Goal: Find contact information: Find contact information

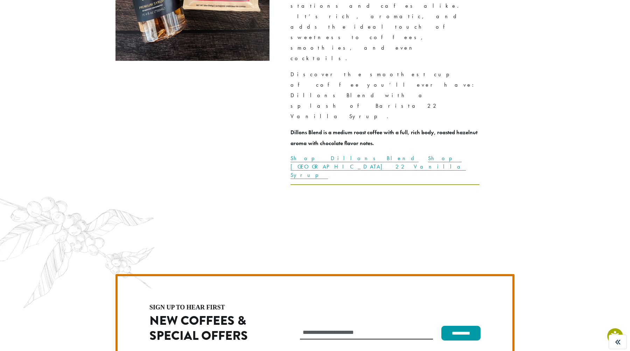
scroll to position [1978, 0]
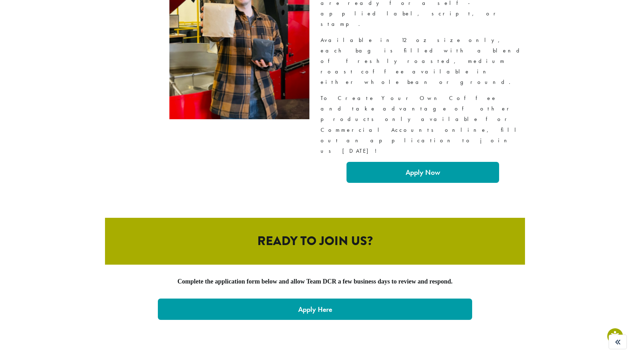
scroll to position [1250, 0]
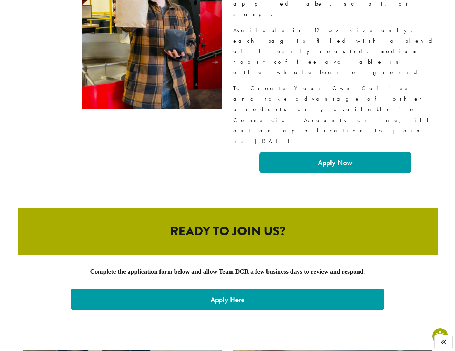
scroll to position [1263, 0]
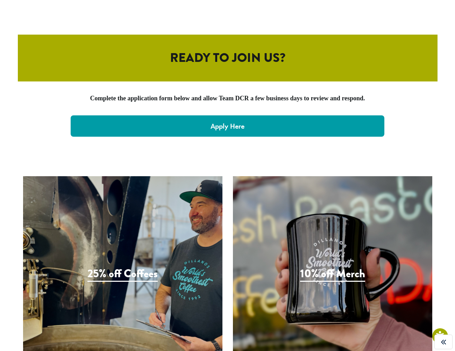
scroll to position [1442, 0]
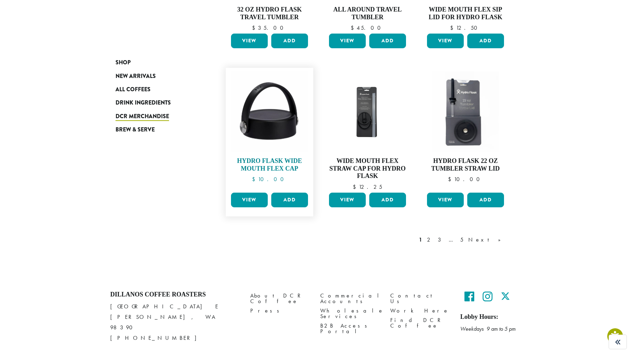
scroll to position [553, 0]
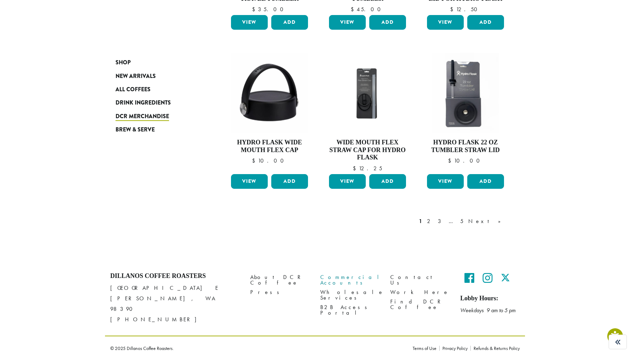
click at [337, 276] on link "Commercial Accounts" at bounding box center [349, 280] width 59 height 15
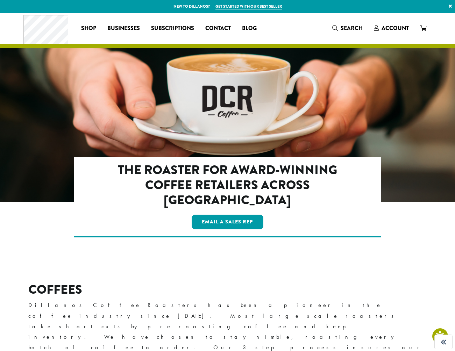
click at [278, 217] on div "The Roaster for Award-Winning Coffee Retailers Across America Email a Sales Rep" at bounding box center [227, 197] width 307 height 81
drag, startPoint x: 243, startPoint y: 210, endPoint x: 202, endPoint y: 209, distance: 41.0
click at [202, 213] on div "Email a Sales Rep" at bounding box center [227, 221] width 247 height 17
copy link "Email a Sales Rep"
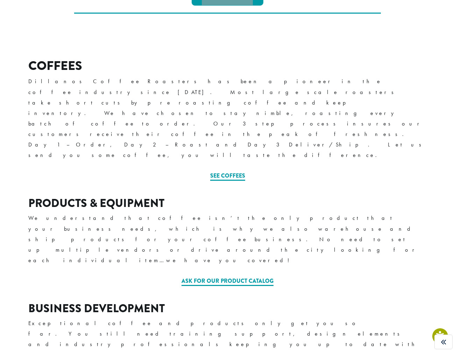
scroll to position [217, 0]
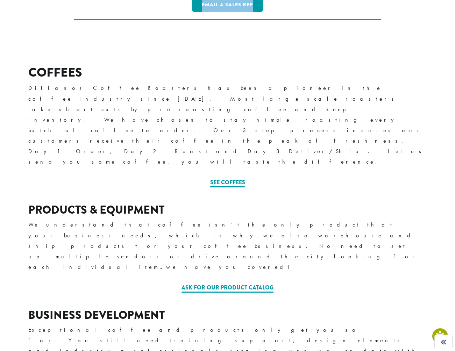
click at [49, 65] on h2 "COFFEES" at bounding box center [227, 72] width 399 height 15
copy div "COFFEES"
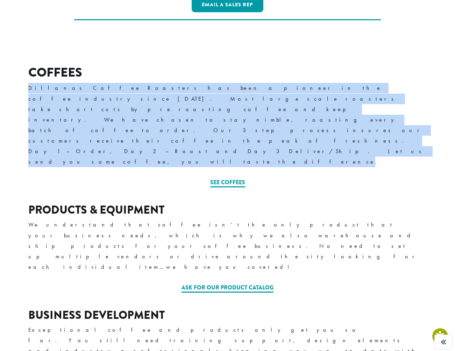
drag, startPoint x: 203, startPoint y: 94, endPoint x: 27, endPoint y: 74, distance: 176.9
click at [27, 74] on div "COFFEES Dillanos Coffee Roasters has been a pioneer in the coffee industry sinc…" at bounding box center [228, 125] width 420 height 155
copy p "Dillanos Coffee Roasters has been a pioneer in the coffee industry since 1992. …"
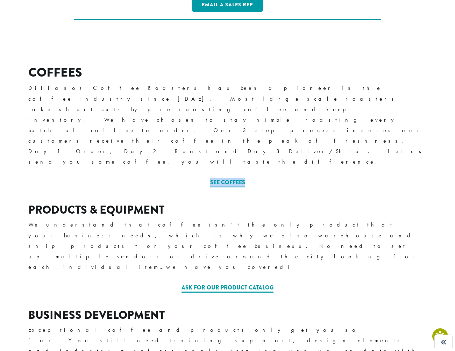
drag, startPoint x: 262, startPoint y: 116, endPoint x: 208, endPoint y: 111, distance: 54.8
click at [208, 178] on div "See Coffees" at bounding box center [227, 182] width 399 height 8
copy link "See Coffees"
click at [137, 204] on h3 "PRODUCTS & EQUIPMENT" at bounding box center [227, 210] width 399 height 13
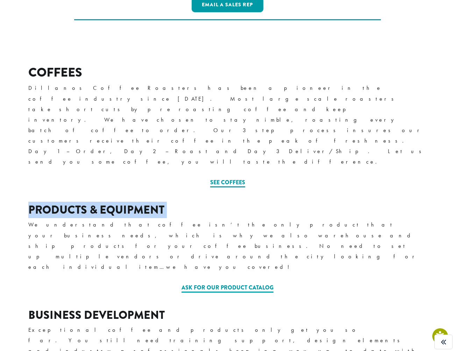
click at [137, 204] on h3 "PRODUCTS & EQUIPMENT" at bounding box center [227, 210] width 399 height 13
copy div "PRODUCTS & EQUIPMENT"
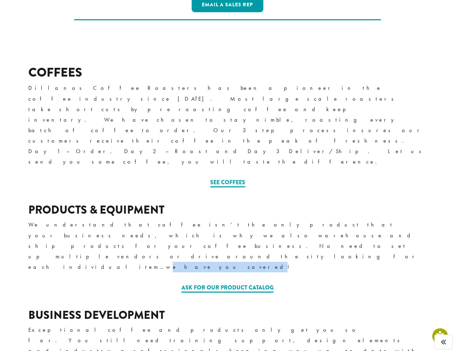
drag, startPoint x: 216, startPoint y: 167, endPoint x: 173, endPoint y: 167, distance: 43.7
click at [173, 220] on p "We understand that coffee isn’t the only product that your business needs, whic…" at bounding box center [227, 246] width 399 height 52
drag, startPoint x: 235, startPoint y: 175, endPoint x: 29, endPoint y: 157, distance: 206.9
click at [29, 204] on div "PRODUCTS & EQUIPMENT We understand that coffee isn’t the only product that your…" at bounding box center [227, 241] width 399 height 75
copy p "We understand that coffee isn’t the only product that your business needs, whic…"
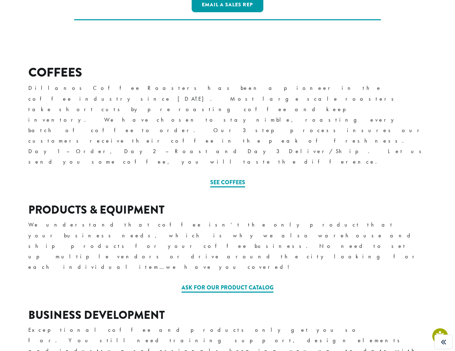
click at [304, 284] on div "Ask for our Product Catalog" at bounding box center [227, 288] width 399 height 8
drag, startPoint x: 204, startPoint y: 188, endPoint x: 134, endPoint y: 187, distance: 70.4
click at [134, 284] on div "Ask for our Product Catalog" at bounding box center [227, 288] width 399 height 8
copy link "Ask for our Product Catalog"
click at [117, 307] on strong "BUSINESS DEVELOPMENT" at bounding box center [96, 315] width 136 height 16
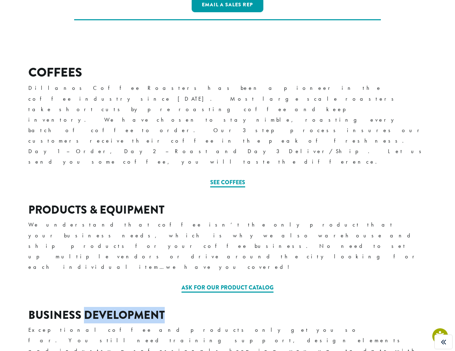
click at [117, 307] on strong "BUSINESS DEVELOPMENT" at bounding box center [96, 315] width 136 height 16
copy div "BUSINESS DEVELOPMENT"
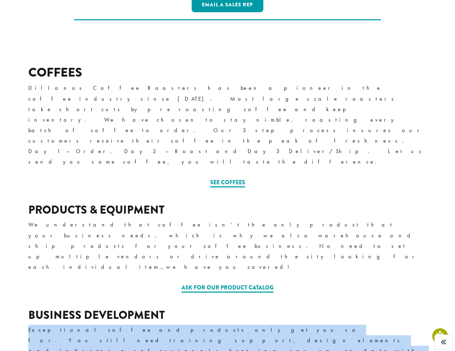
drag, startPoint x: 341, startPoint y: 238, endPoint x: 22, endPoint y: 232, distance: 318.6
copy p "Exceptional coffee and products only get you so far. You still need training su…"
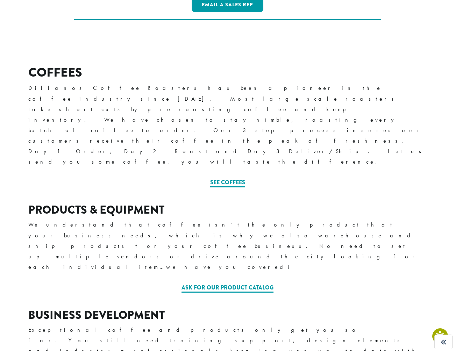
drag, startPoint x: 271, startPoint y: 260, endPoint x: 186, endPoint y: 265, distance: 84.9
copy link "Email a Sales Rep"
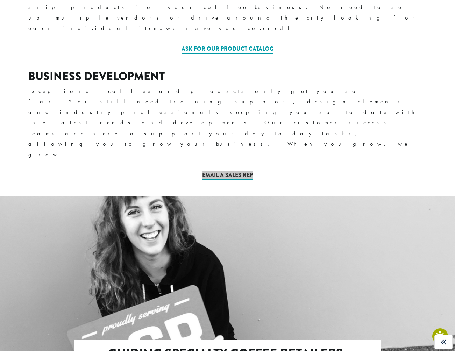
scroll to position [457, 0]
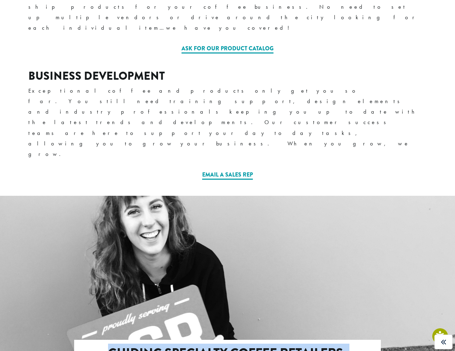
drag, startPoint x: 236, startPoint y: 223, endPoint x: 99, endPoint y: 202, distance: 138.1
drag, startPoint x: 260, startPoint y: 254, endPoint x: 168, endPoint y: 251, distance: 92.1
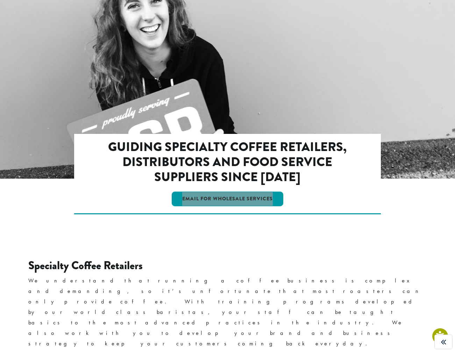
scroll to position [694, 0]
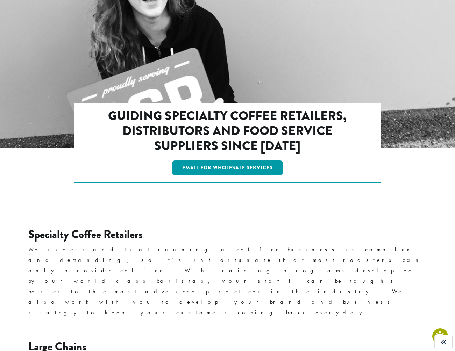
click at [112, 228] on h3 "Specialty Coffee Retailers" at bounding box center [227, 234] width 399 height 13
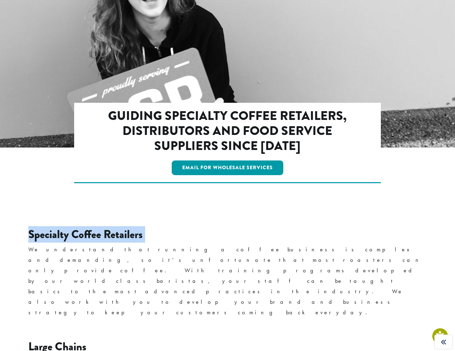
click at [112, 228] on h3 "Specialty Coffee Retailers" at bounding box center [227, 234] width 399 height 13
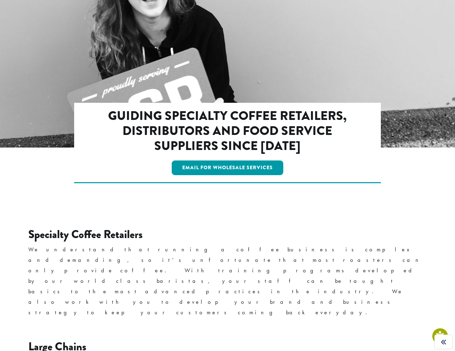
drag, startPoint x: 125, startPoint y: 116, endPoint x: 118, endPoint y: 121, distance: 8.3
click at [125, 245] on p "We understand that running a coffee business is complex and demanding, so it’s …" at bounding box center [227, 282] width 399 height 74
drag, startPoint x: 103, startPoint y: 121, endPoint x: 0, endPoint y: 94, distance: 106.6
click at [0, 211] on section "Specialty Coffee Retailers We understand that running a coffee business is comp…" at bounding box center [227, 275] width 455 height 129
click at [51, 341] on h3 "Large Chains" at bounding box center [227, 347] width 399 height 13
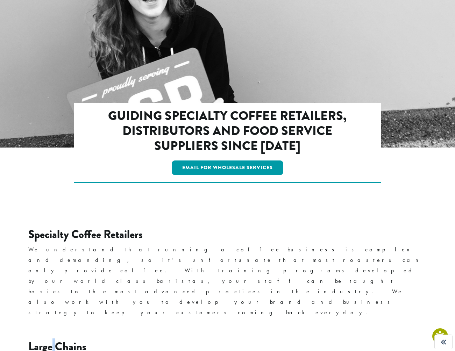
click at [51, 341] on h3 "Large Chains" at bounding box center [227, 347] width 399 height 13
drag, startPoint x: 154, startPoint y: 177, endPoint x: 24, endPoint y: 168, distance: 130.2
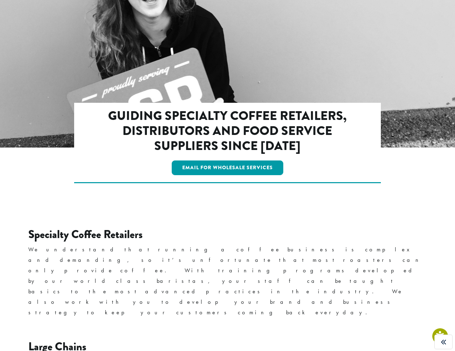
drag, startPoint x: 360, startPoint y: 240, endPoint x: 0, endPoint y: 222, distance: 360.2
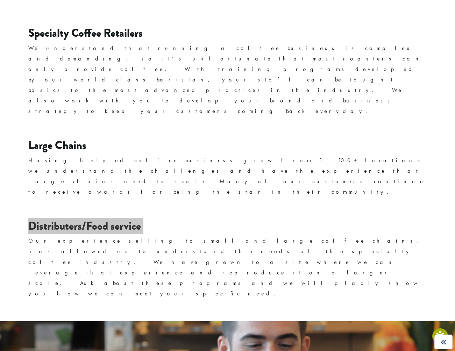
scroll to position [899, 0]
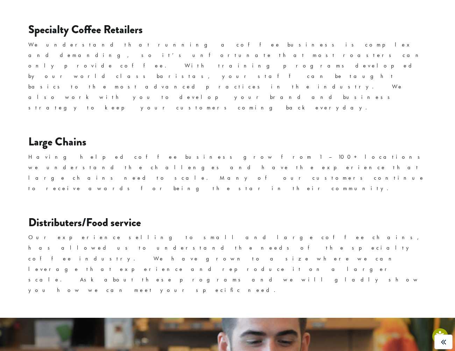
drag, startPoint x: 308, startPoint y: 240, endPoint x: 358, endPoint y: 239, distance: 49.7
drag, startPoint x: 358, startPoint y: 239, endPoint x: 92, endPoint y: 219, distance: 266.7
drag, startPoint x: 282, startPoint y: 257, endPoint x: 199, endPoint y: 255, distance: 83.7
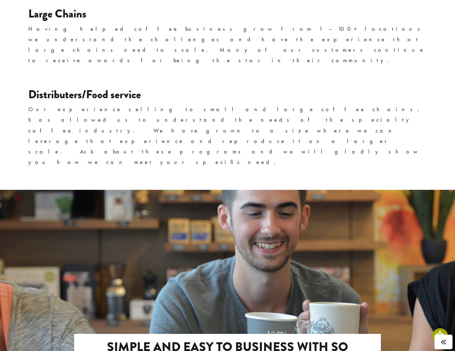
scroll to position [1028, 0]
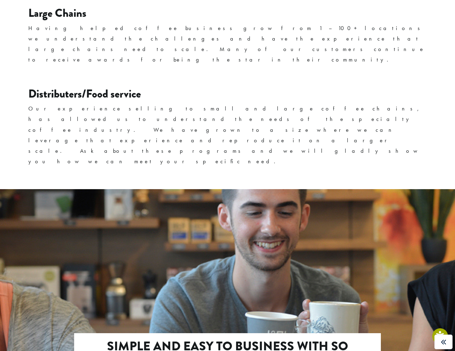
drag, startPoint x: 42, startPoint y: 227, endPoint x: 22, endPoint y: 212, distance: 24.9
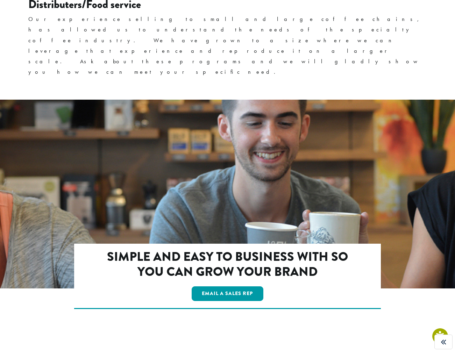
scroll to position [1118, 0]
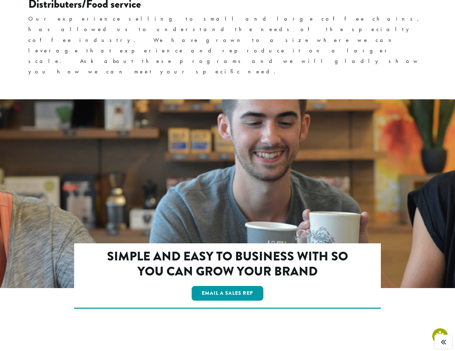
drag, startPoint x: 249, startPoint y: 200, endPoint x: 9, endPoint y: 183, distance: 240.4
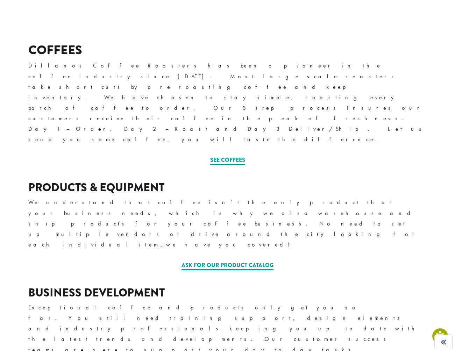
scroll to position [239, 0]
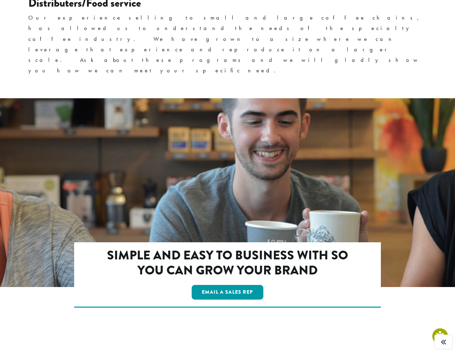
scroll to position [1132, 0]
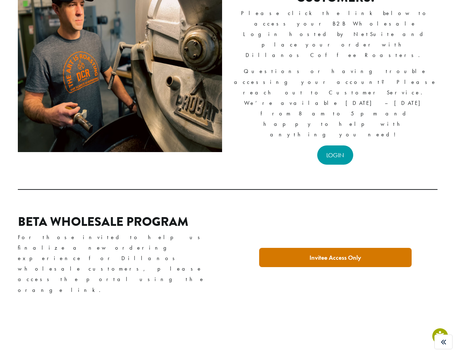
scroll to position [126, 0]
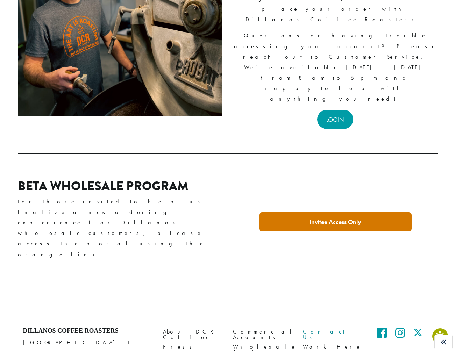
click at [316, 328] on link "Contact Us" at bounding box center [332, 335] width 59 height 15
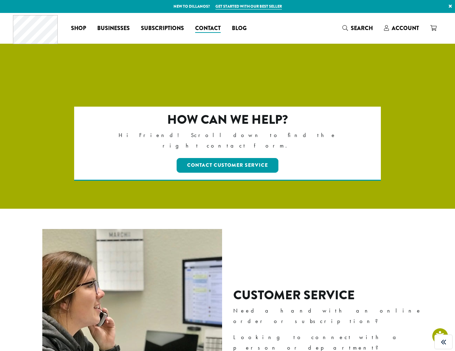
click at [188, 116] on h2 "How can we help?" at bounding box center [227, 119] width 247 height 15
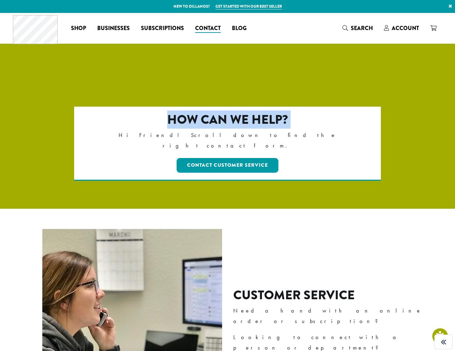
click at [188, 116] on h2 "How can we help?" at bounding box center [227, 119] width 247 height 15
click at [222, 136] on p "Hi Friend! Scroll down to find the right contact form." at bounding box center [227, 140] width 247 height 21
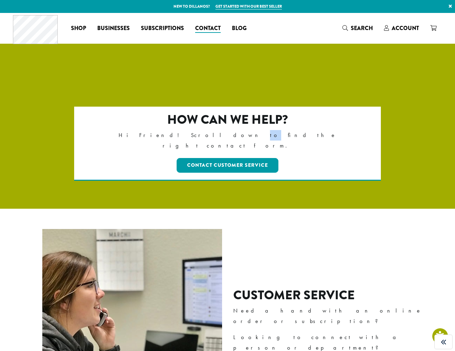
click at [222, 136] on p "Hi Friend! Scroll down to find the right contact form." at bounding box center [227, 140] width 247 height 21
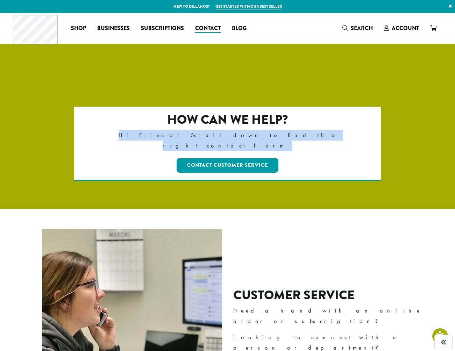
click at [222, 136] on p "Hi Friend! Scroll down to find the right contact form." at bounding box center [227, 140] width 247 height 21
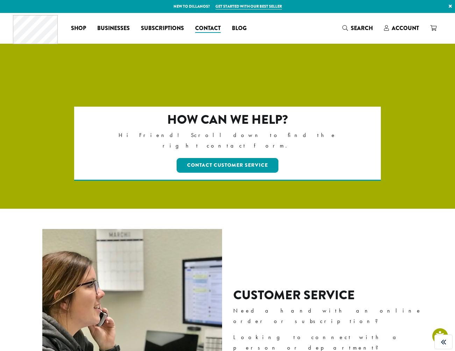
click at [307, 157] on div "Contact Customer Service" at bounding box center [227, 165] width 247 height 17
drag, startPoint x: 296, startPoint y: 158, endPoint x: 175, endPoint y: 153, distance: 120.9
click at [175, 157] on div "Contact Customer Service" at bounding box center [227, 165] width 247 height 17
copy link "Contact Customer Service"
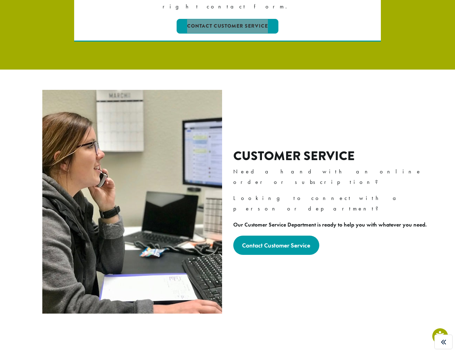
scroll to position [156, 0]
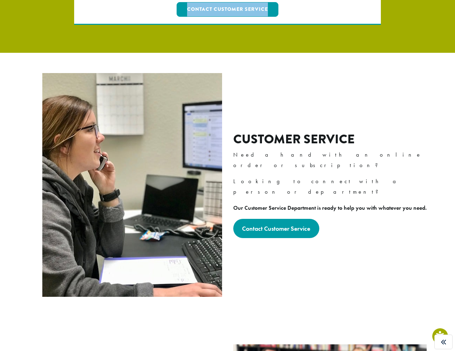
click at [252, 134] on h2 "Customer Service" at bounding box center [332, 139] width 199 height 15
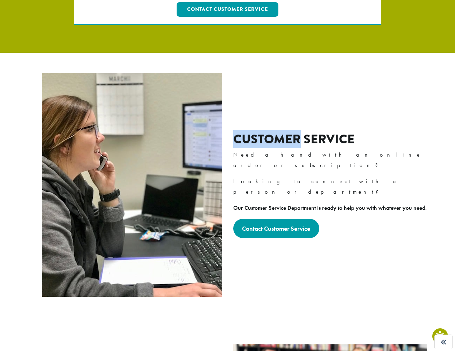
click at [252, 134] on h2 "Customer Service" at bounding box center [332, 139] width 199 height 15
copy div "Customer Service"
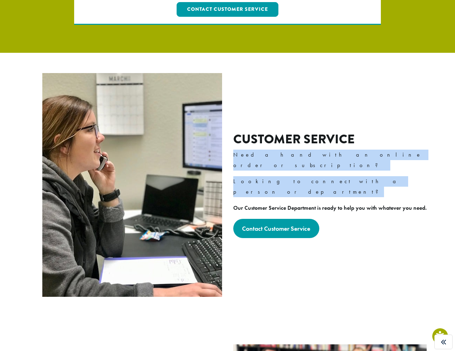
drag, startPoint x: 355, startPoint y: 172, endPoint x: 232, endPoint y: 155, distance: 124.0
click at [232, 155] on div "Customer Service Need a hand with an online order or subscription? Looking to c…" at bounding box center [227, 185] width 409 height 230
copy div "Need a hand with an online order or subscription? Looking to connect with a per…"
click at [288, 192] on div "Customer Service Need a hand with an online order or subscription? Looking to c…" at bounding box center [332, 185] width 199 height 107
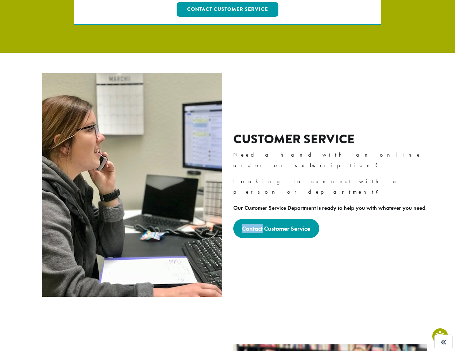
click at [288, 192] on div "Customer Service Need a hand with an online order or subscription? Looking to c…" at bounding box center [332, 185] width 199 height 107
click at [282, 204] on strong "Our Customer Service Department is ready to help you with whatever you need." at bounding box center [330, 207] width 194 height 7
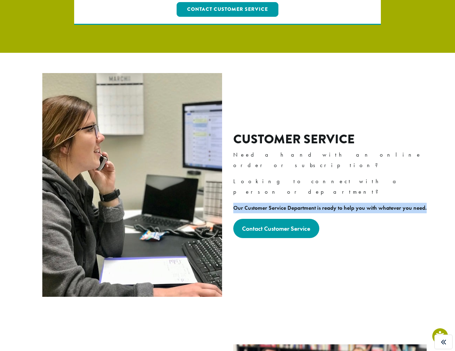
click at [282, 204] on strong "Our Customer Service Department is ready to help you with whatever you need." at bounding box center [330, 207] width 194 height 7
copy div "Our Customer Service Department is ready to help you with whatever you need."
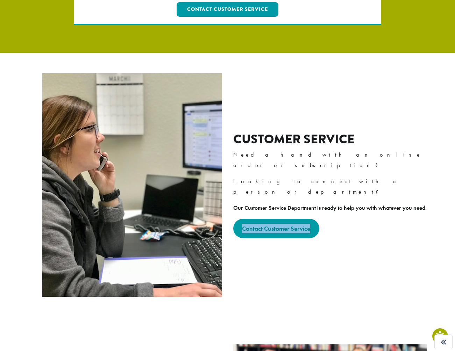
drag, startPoint x: 323, startPoint y: 215, endPoint x: 240, endPoint y: 212, distance: 83.4
click at [240, 219] on div "Contact Customer Service" at bounding box center [332, 228] width 199 height 19
copy strong "Contact Customer Service"
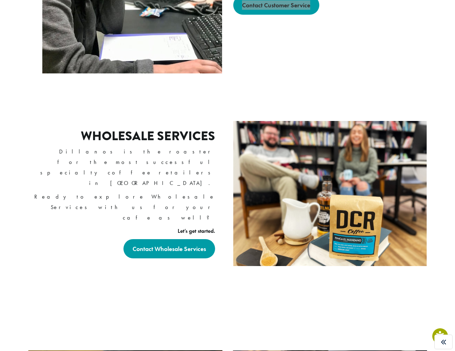
scroll to position [379, 0]
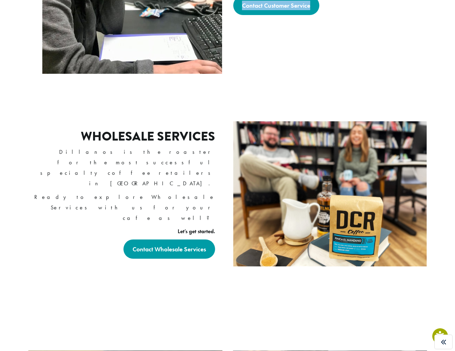
click at [170, 137] on h2 "Wholesale Services" at bounding box center [148, 136] width 134 height 15
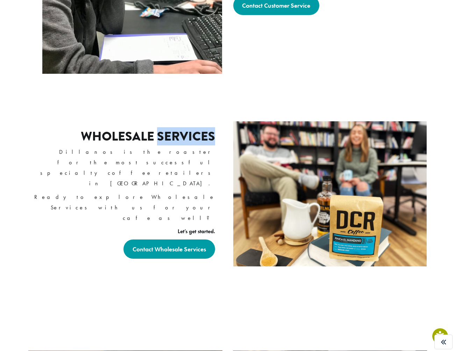
click at [170, 137] on h2 "Wholesale Services" at bounding box center [148, 136] width 134 height 15
copy div "Wholesale Services"
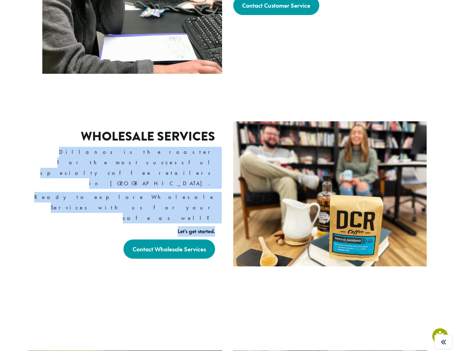
drag, startPoint x: 219, startPoint y: 186, endPoint x: 42, endPoint y: 162, distance: 178.7
click at [42, 162] on div "Wholesale Services Dillanos is the roaster for the most successful specialty co…" at bounding box center [122, 194] width 199 height 165
copy div "Dillanos is the roaster for the most successful specialty coffee retailers in […"
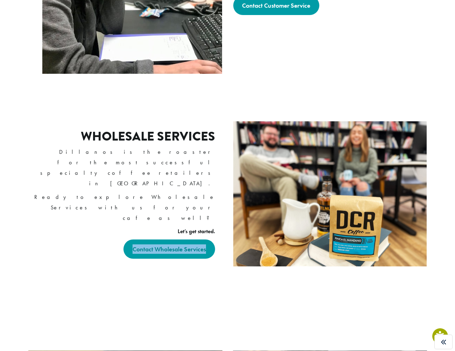
drag, startPoint x: 112, startPoint y: 206, endPoint x: 210, endPoint y: 205, distance: 98.4
click at [210, 205] on div "Wholesale Services Dillanos is the roaster for the most successful specialty co…" at bounding box center [122, 194] width 199 height 165
copy strong "Contact Wholesale Services"
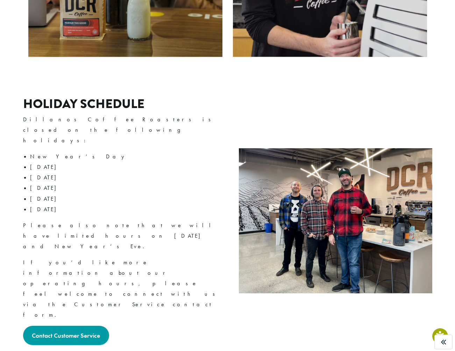
scroll to position [867, 0]
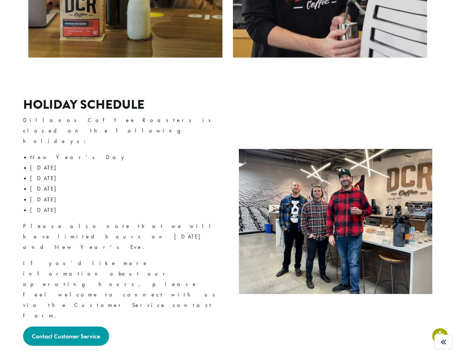
click at [207, 251] on div "Holiday Schedule Dillanos Coffee Roasters is closed on the following holidays: …" at bounding box center [228, 222] width 420 height 284
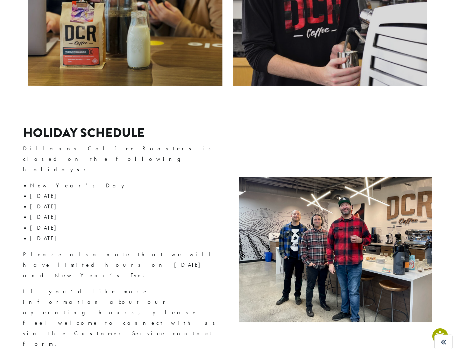
scroll to position [839, 0]
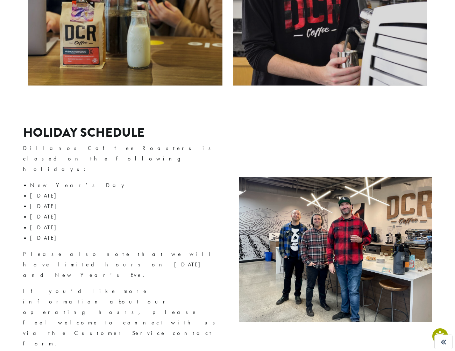
click at [197, 223] on li "[DATE]" at bounding box center [126, 228] width 192 height 10
click at [99, 125] on h2 "Holiday Schedule" at bounding box center [122, 132] width 199 height 15
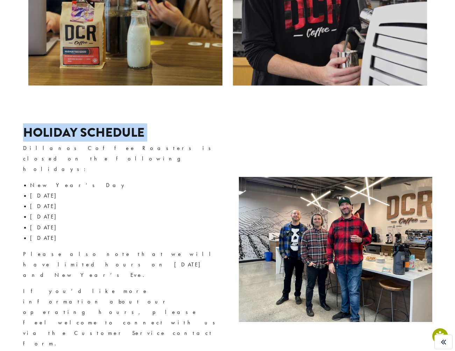
click at [99, 125] on h2 "Holiday Schedule" at bounding box center [122, 132] width 199 height 15
copy div "Holiday Schedule"
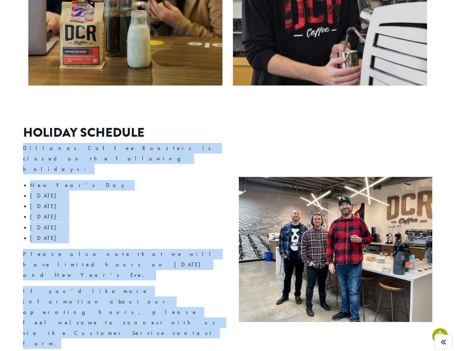
drag, startPoint x: 133, startPoint y: 233, endPoint x: 21, endPoint y: 127, distance: 154.0
click at [21, 127] on div "Holiday Schedule Dillanos Coffee Roasters is closed on the following holidays: …" at bounding box center [228, 250] width 420 height 284
copy div "Dillanos Coffee Roasters is closed on the following holidays: New Year’s Day [D…"
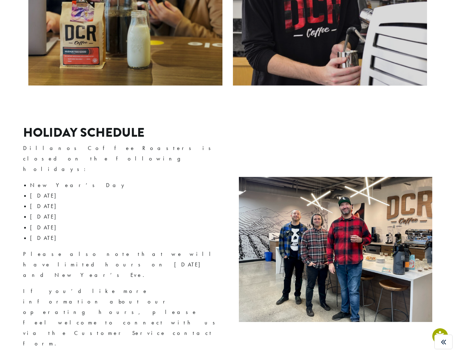
drag, startPoint x: 134, startPoint y: 255, endPoint x: 25, endPoint y: 256, distance: 109.2
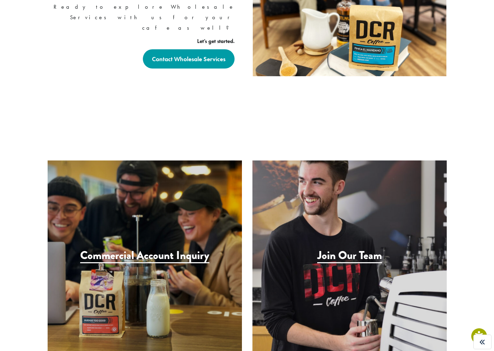
scroll to position [544, 0]
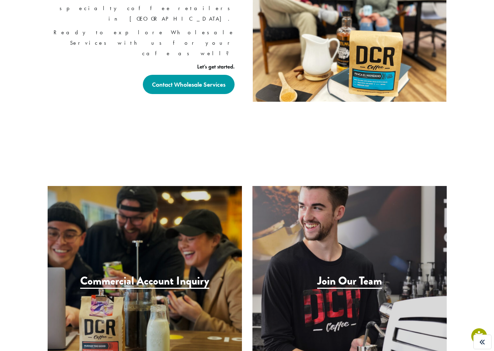
click at [371, 181] on div "Join Our Team" at bounding box center [349, 283] width 205 height 205
click at [139, 82] on div "Wholesale Services Dillanos is the roaster for the most successful specialty co…" at bounding box center [246, 29] width 409 height 165
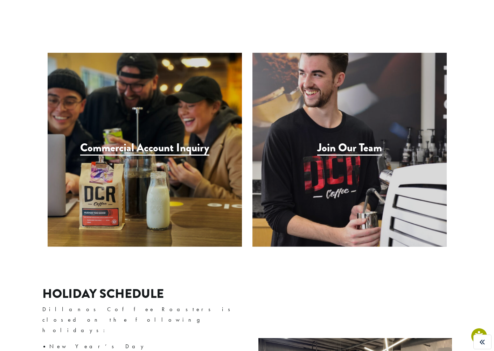
scroll to position [678, 0]
